Goal: Transaction & Acquisition: Purchase product/service

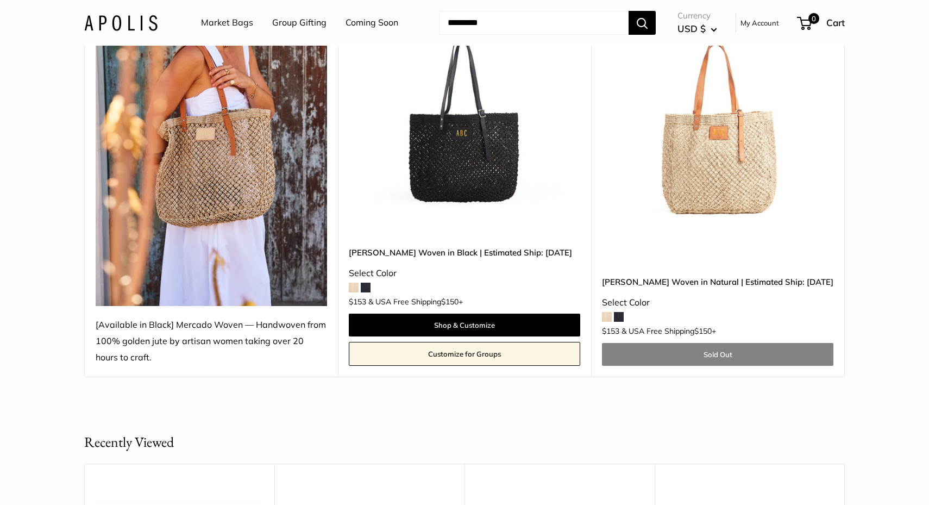
scroll to position [202, 0]
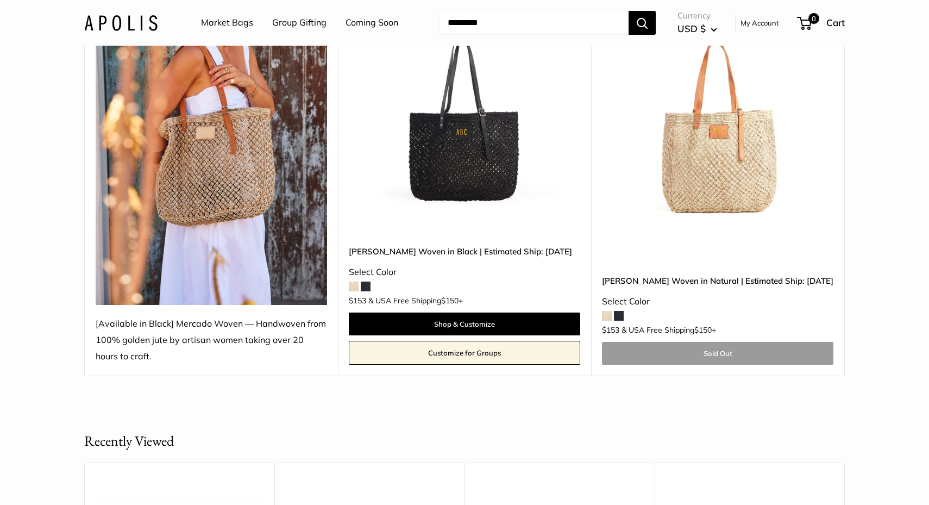
click at [615, 355] on link "Sold Out" at bounding box center [718, 353] width 232 height 23
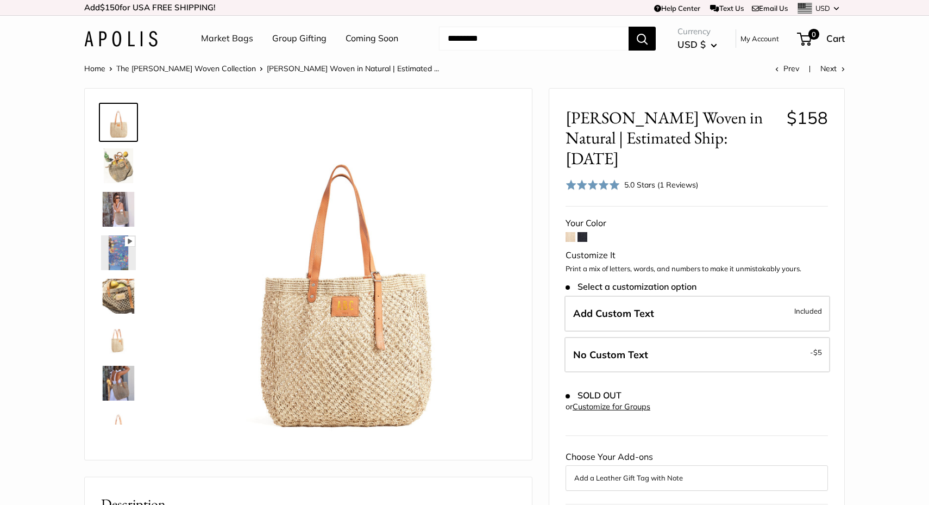
click at [130, 31] on img at bounding box center [120, 39] width 73 height 16
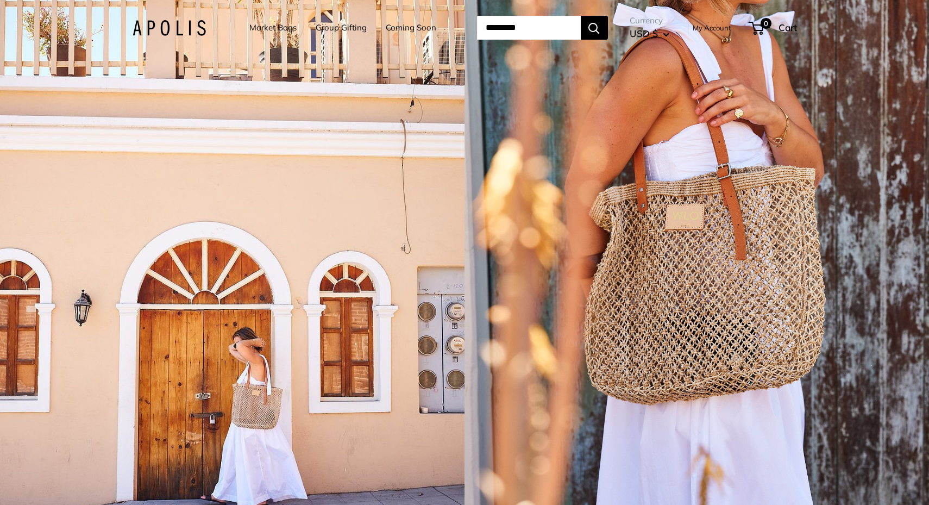
click at [268, 27] on link "Market Bags" at bounding box center [272, 27] width 47 height 15
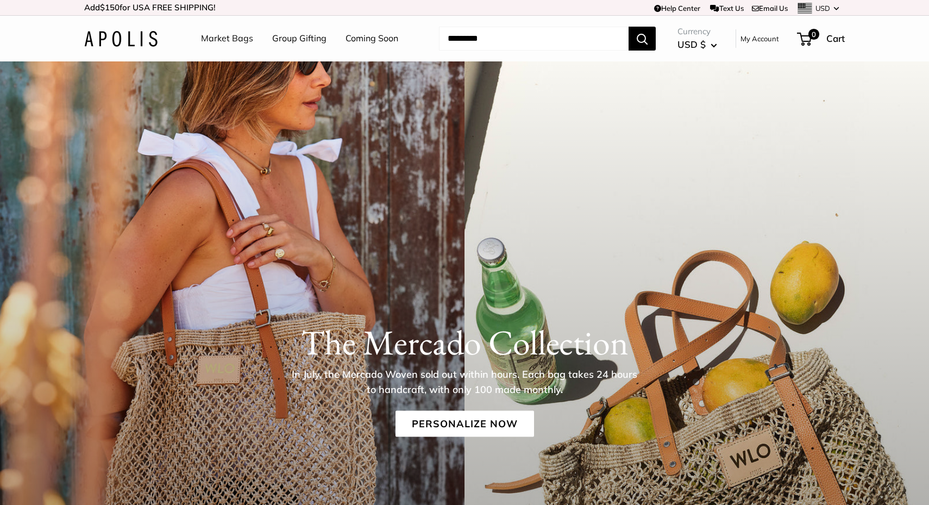
click at [118, 43] on img at bounding box center [120, 39] width 73 height 16
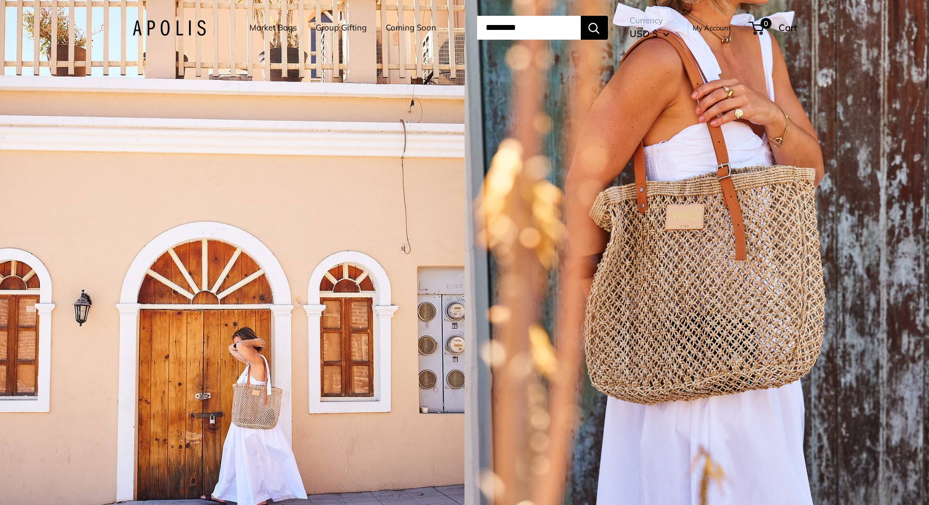
click at [272, 27] on link "Market Bags" at bounding box center [272, 27] width 47 height 15
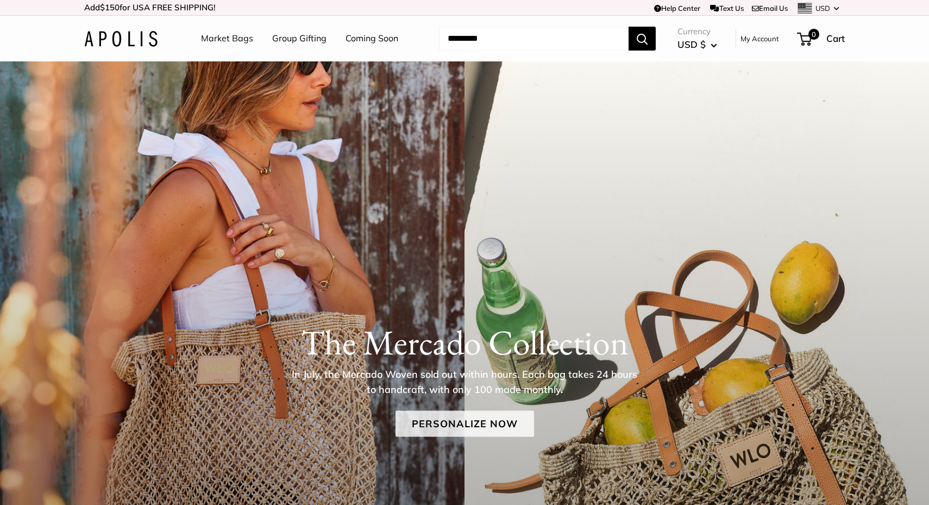
click at [464, 430] on link "Personalize Now" at bounding box center [465, 423] width 139 height 26
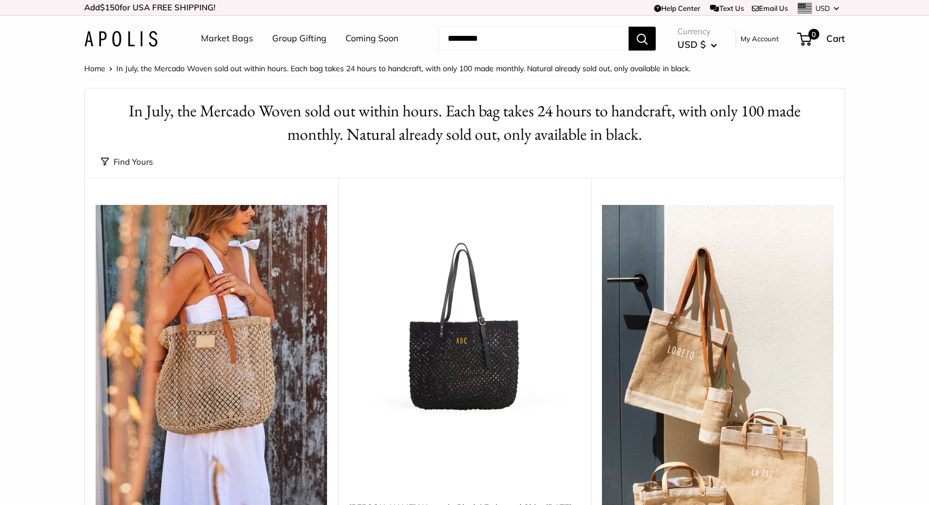
click at [296, 40] on link "Group Gifting" at bounding box center [299, 38] width 54 height 16
